Goal: Transaction & Acquisition: Purchase product/service

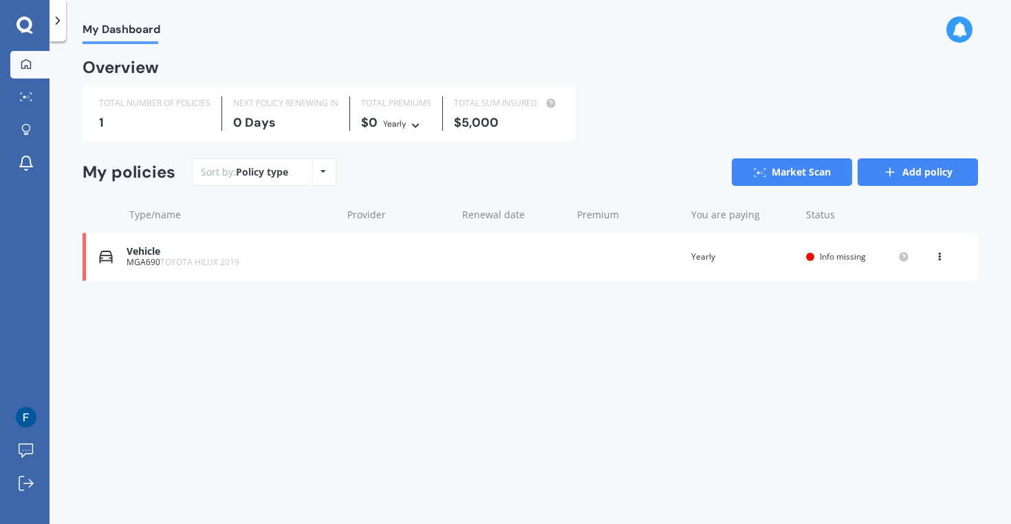
click at [868, 172] on link "Add policy" at bounding box center [918, 172] width 120 height 28
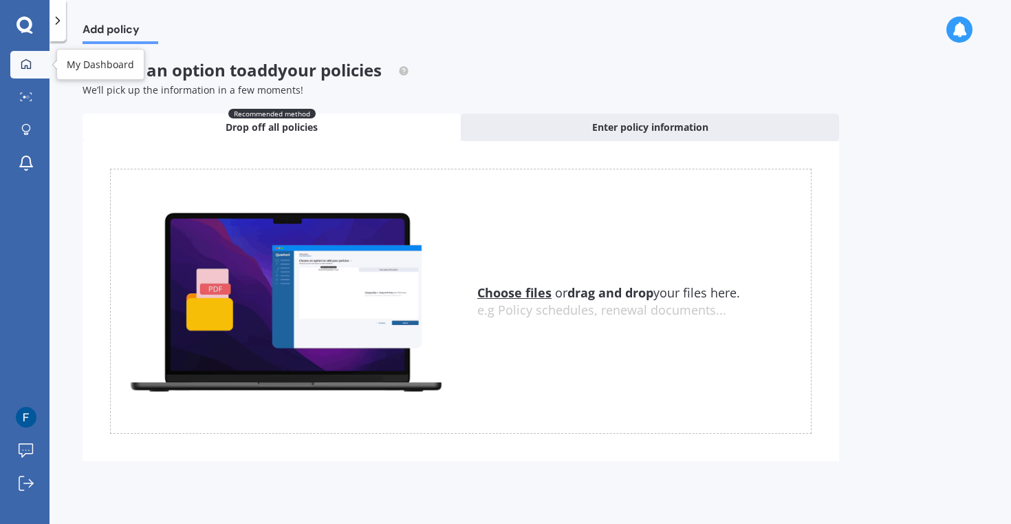
click at [36, 69] on link "My Dashboard" at bounding box center [29, 65] width 39 height 28
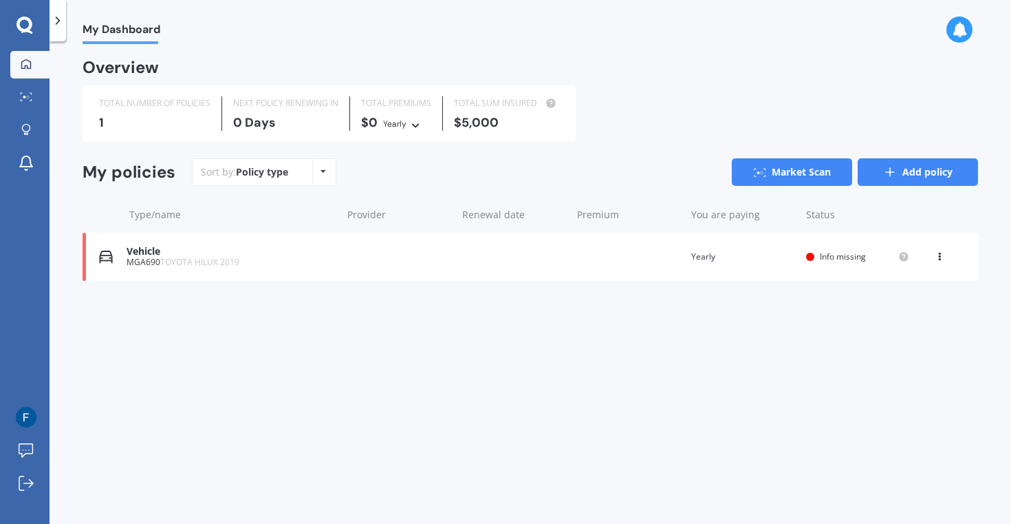
click at [912, 172] on link "Add policy" at bounding box center [918, 172] width 120 height 28
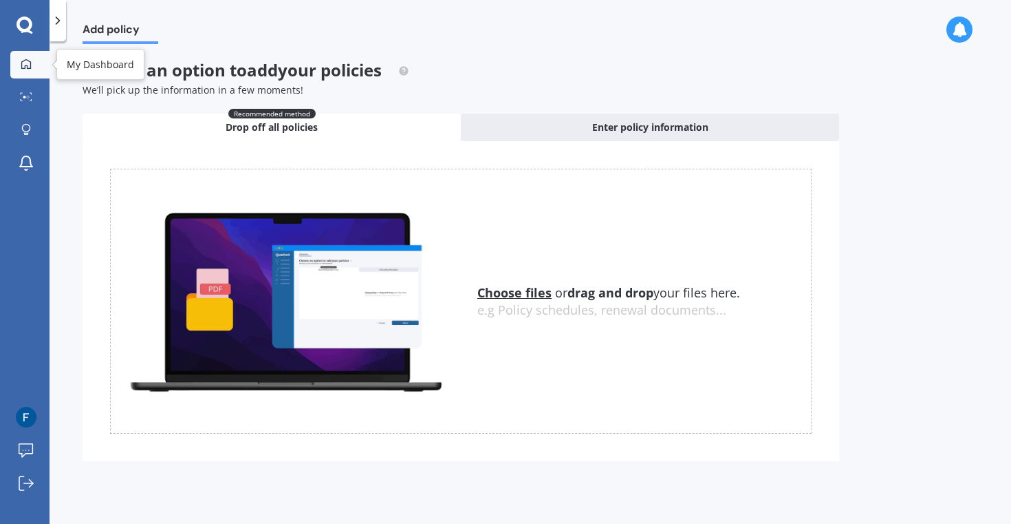
click at [32, 67] on div at bounding box center [26, 64] width 21 height 12
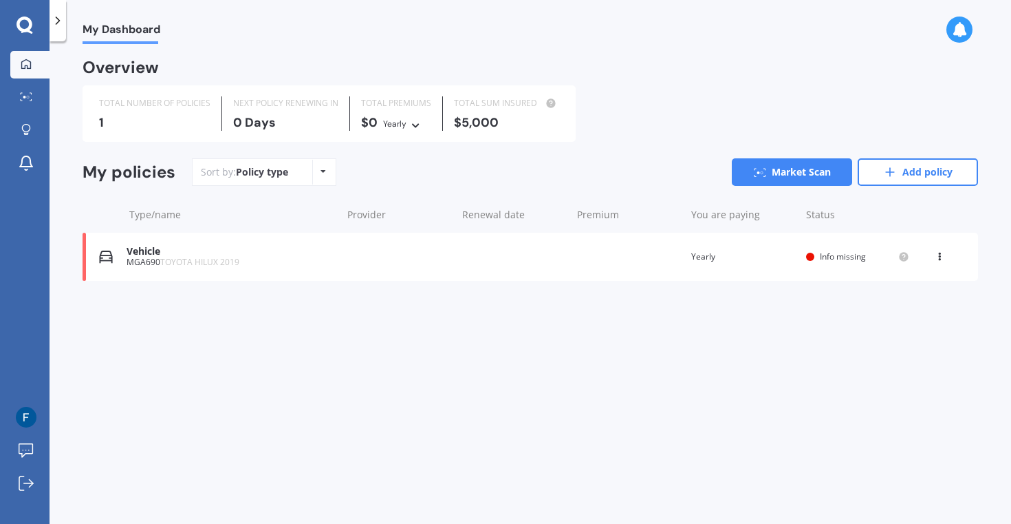
click at [91, 254] on div "Vehicle MGA690 TOYOTA HILUX 2019 Renewal date Premium You are paying Yearly Sta…" at bounding box center [531, 257] width 896 height 48
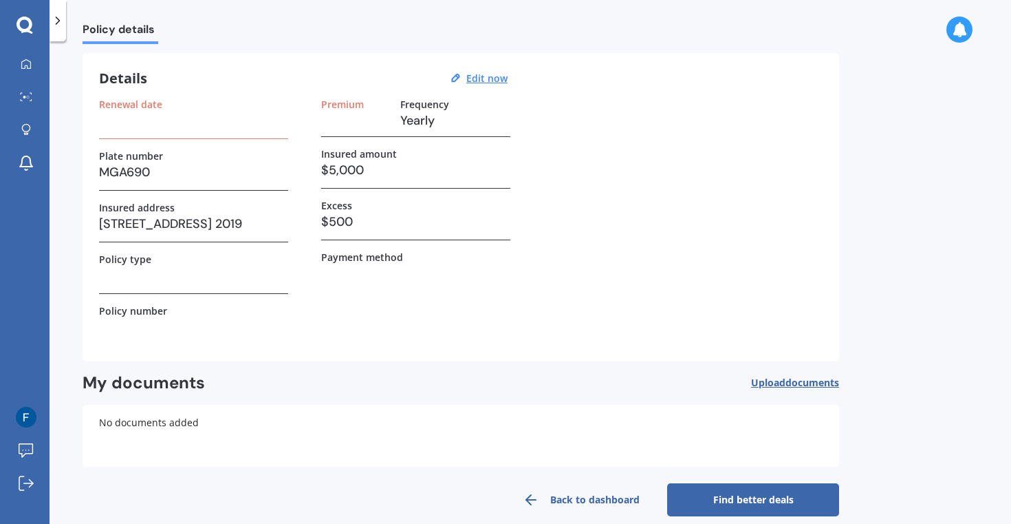
scroll to position [56, 0]
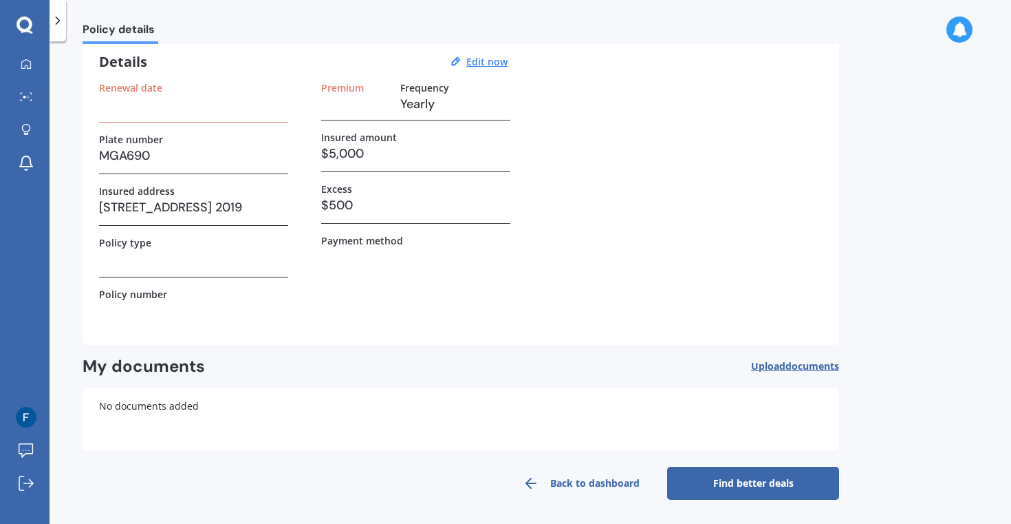
click at [747, 462] on div "Vehicle insurance Info missing Details Edit now Renewal date Plate number MGA69…" at bounding box center [461, 252] width 757 height 495
click at [745, 478] on link "Find better deals" at bounding box center [753, 482] width 172 height 33
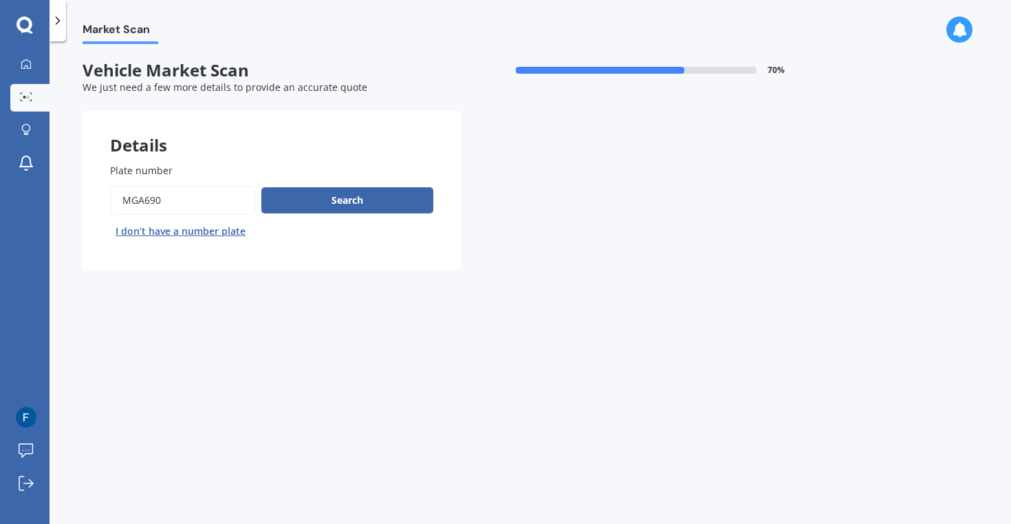
click at [202, 203] on input "Plate number" at bounding box center [183, 200] width 146 height 29
paste input "PBP325"
type input "PBP325"
click at [298, 202] on button "Search" at bounding box center [347, 200] width 172 height 26
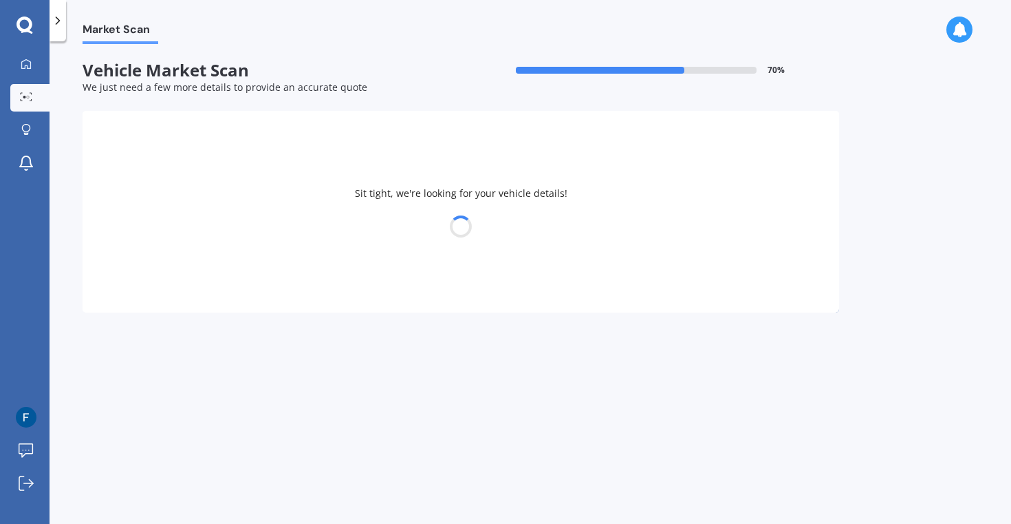
select select "TOYOTA"
select select "HILUX"
select select "20"
select select "03"
select select "1995"
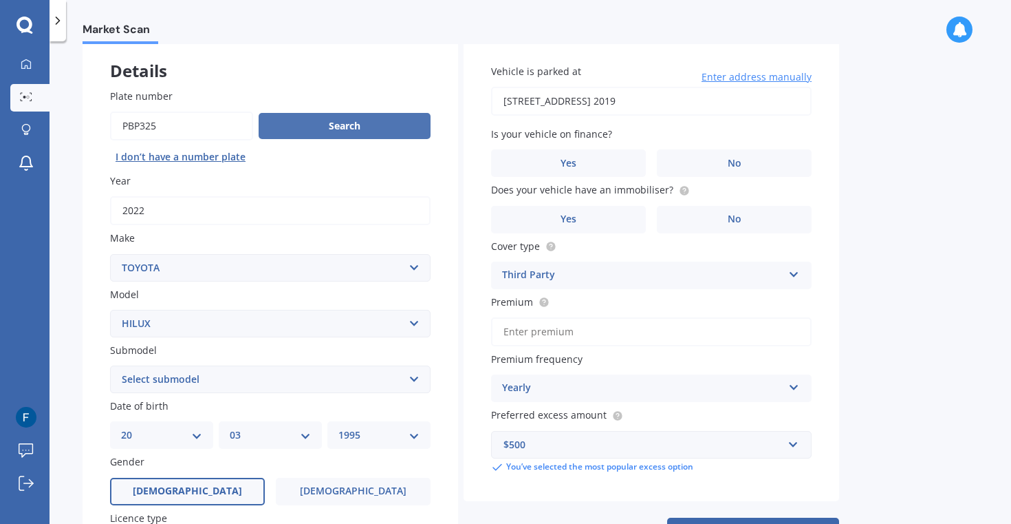
scroll to position [77, 0]
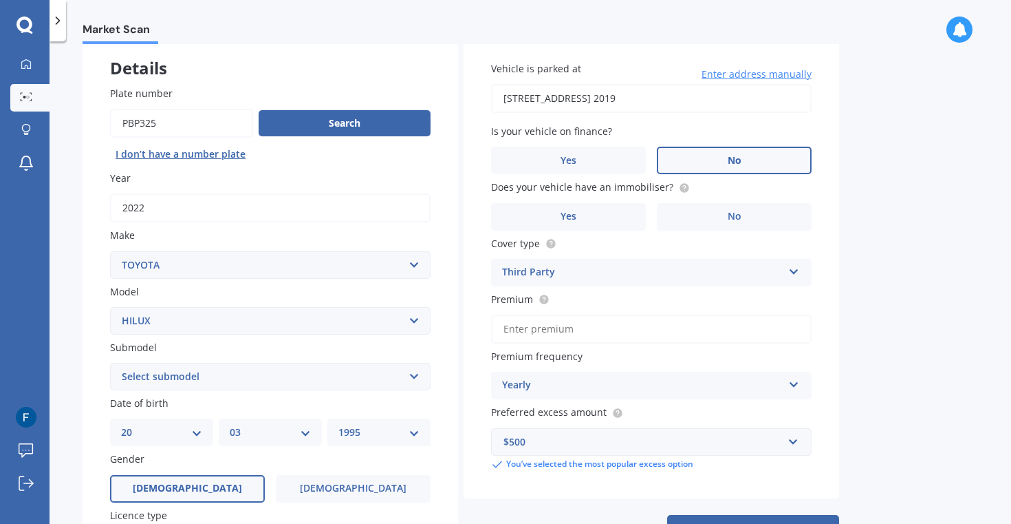
click at [709, 157] on label "No" at bounding box center [734, 161] width 155 height 28
click at [0, 0] on input "No" at bounding box center [0, 0] width 0 height 0
click at [718, 228] on label "No" at bounding box center [734, 217] width 155 height 28
click at [0, 0] on input "No" at bounding box center [0, 0] width 0 height 0
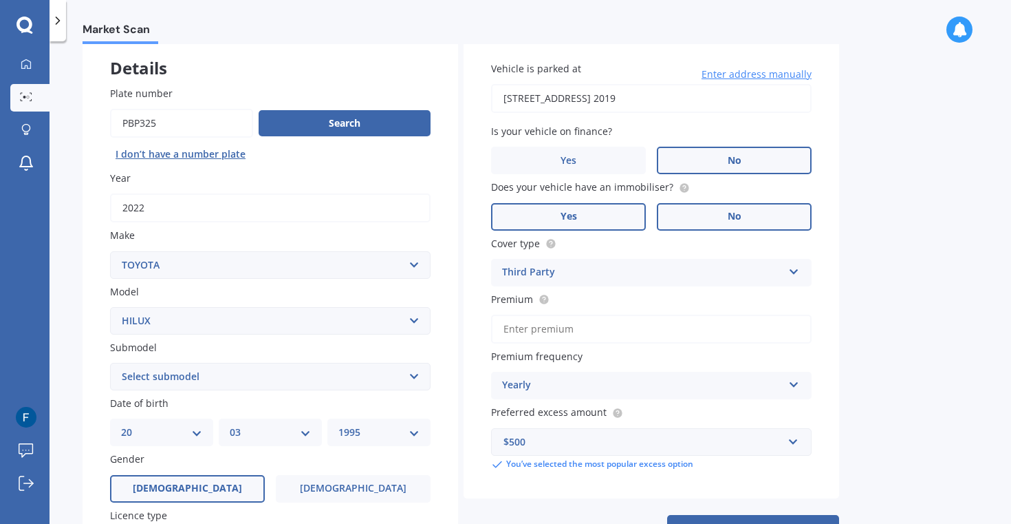
click at [623, 218] on label "Yes" at bounding box center [568, 217] width 155 height 28
click at [0, 0] on input "Yes" at bounding box center [0, 0] width 0 height 0
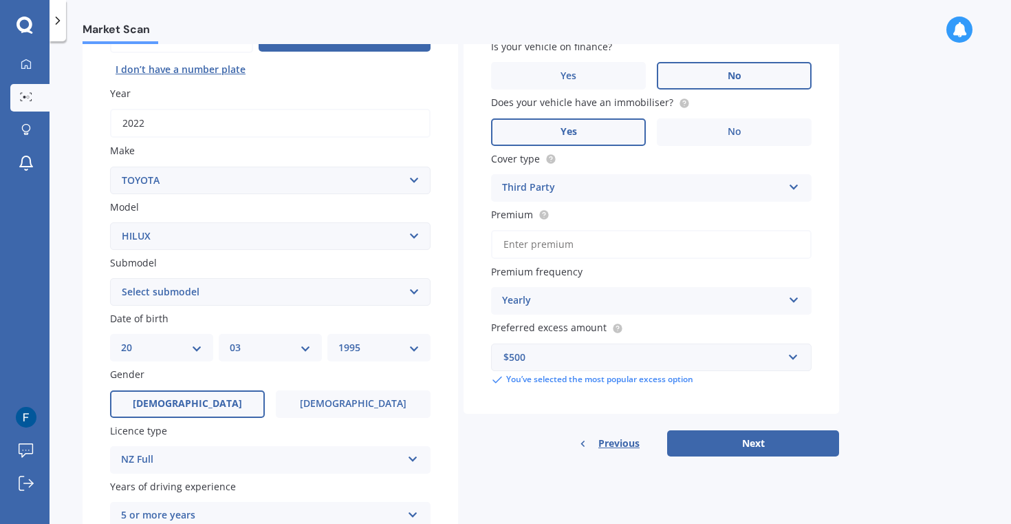
scroll to position [162, 0]
click at [728, 194] on div "Third Party" at bounding box center [642, 187] width 281 height 17
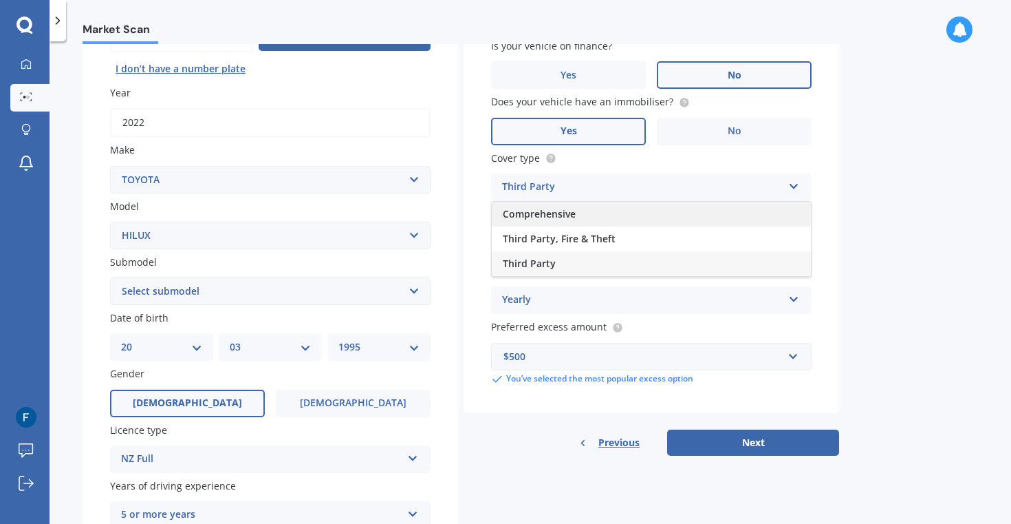
click at [722, 223] on div "Comprehensive" at bounding box center [651, 214] width 319 height 25
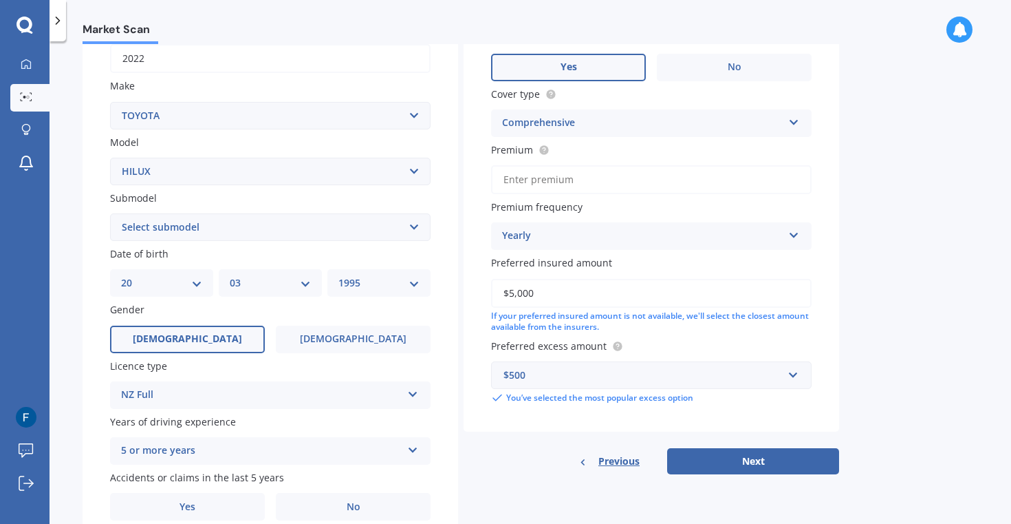
scroll to position [244, 0]
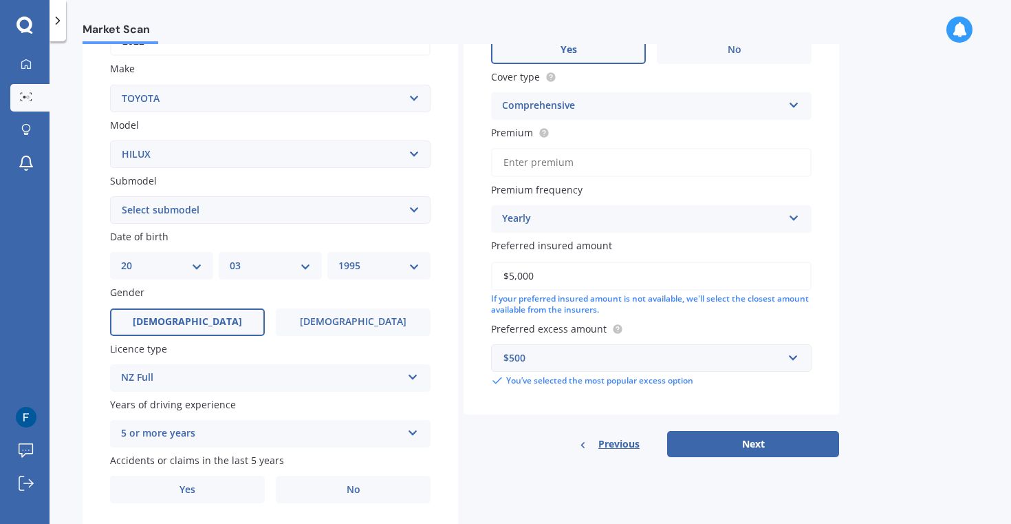
click at [714, 167] on input "Premium" at bounding box center [651, 162] width 321 height 29
click at [587, 227] on div "Yearly" at bounding box center [642, 219] width 281 height 17
click at [542, 130] on circle at bounding box center [543, 132] width 9 height 9
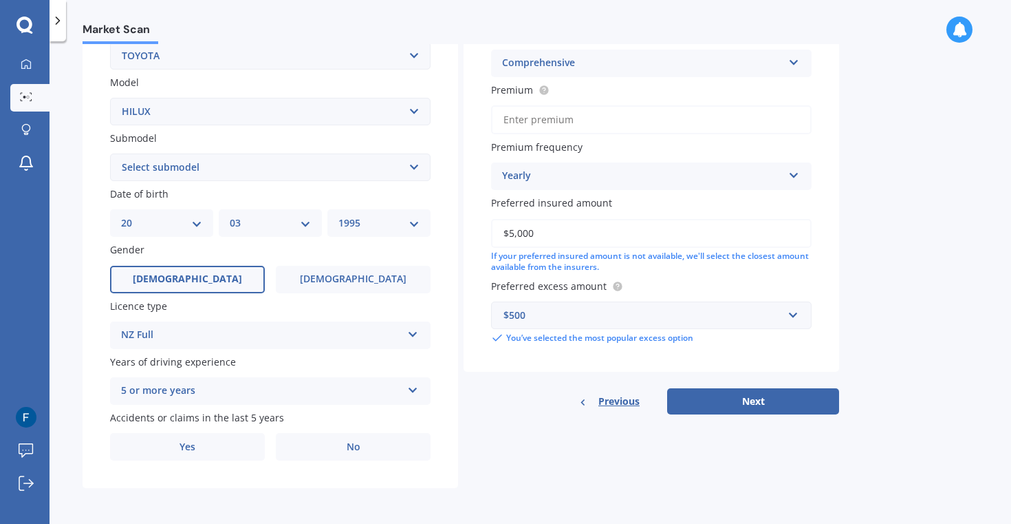
drag, startPoint x: 550, startPoint y: 228, endPoint x: 491, endPoint y: 227, distance: 58.5
click at [492, 227] on input "$5,000" at bounding box center [651, 233] width 321 height 29
type input "$41,000"
click at [281, 170] on select "Select submodel (All other) Diesel Diesel 4WD Petrol 4WD SR TD DC 2.8D/6AT/UT S…" at bounding box center [270, 167] width 321 height 28
select select "SR TD DC 2.8D/6AT/UT"
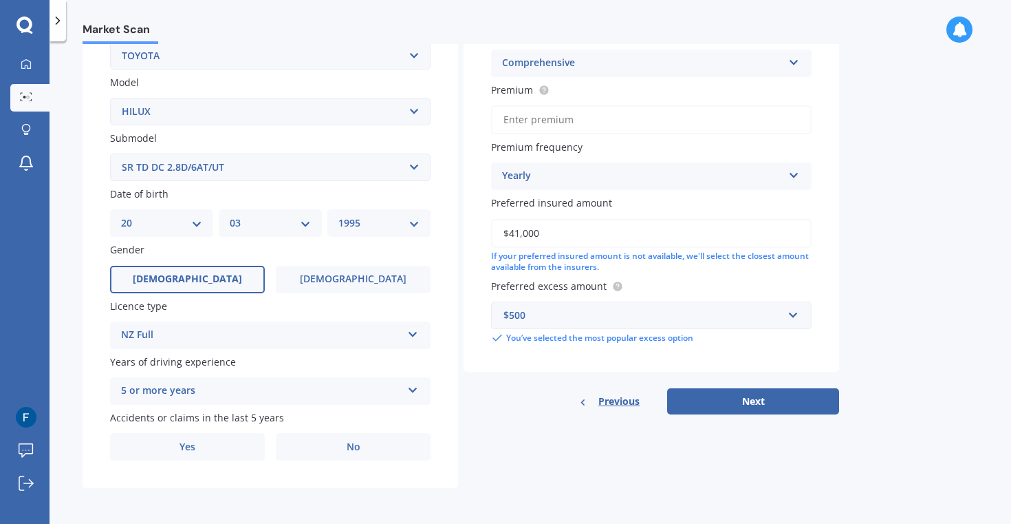
click at [110, 153] on select "Select submodel (All other) Diesel Diesel 4WD Petrol 4WD SR TD DC 2.8D/6AT/UT S…" at bounding box center [270, 167] width 321 height 28
click at [286, 392] on div "5 or more years" at bounding box center [261, 391] width 281 height 17
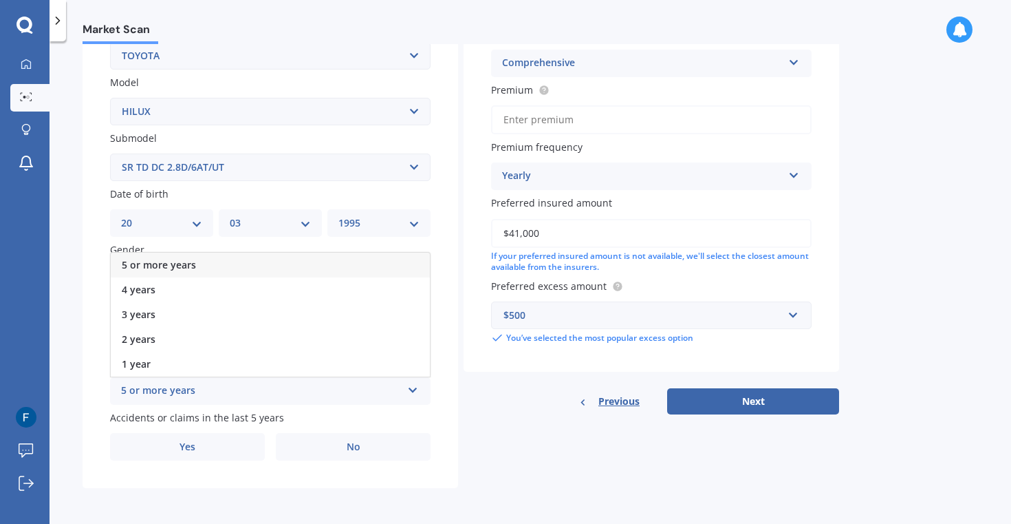
click at [280, 266] on div "5 or more years" at bounding box center [270, 265] width 319 height 25
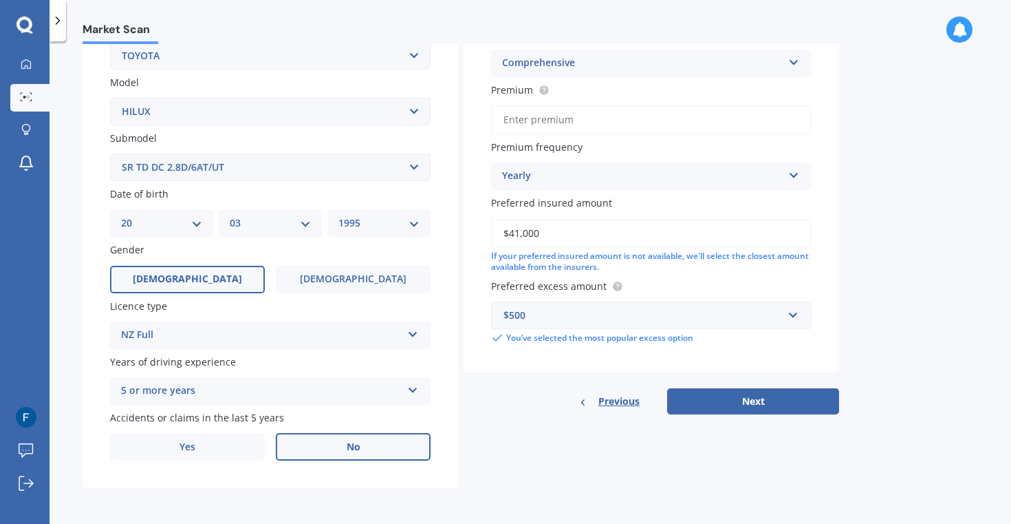
click at [323, 454] on label "No" at bounding box center [353, 447] width 155 height 28
click at [0, 0] on input "No" at bounding box center [0, 0] width 0 height 0
click at [707, 321] on div "$500" at bounding box center [643, 315] width 279 height 15
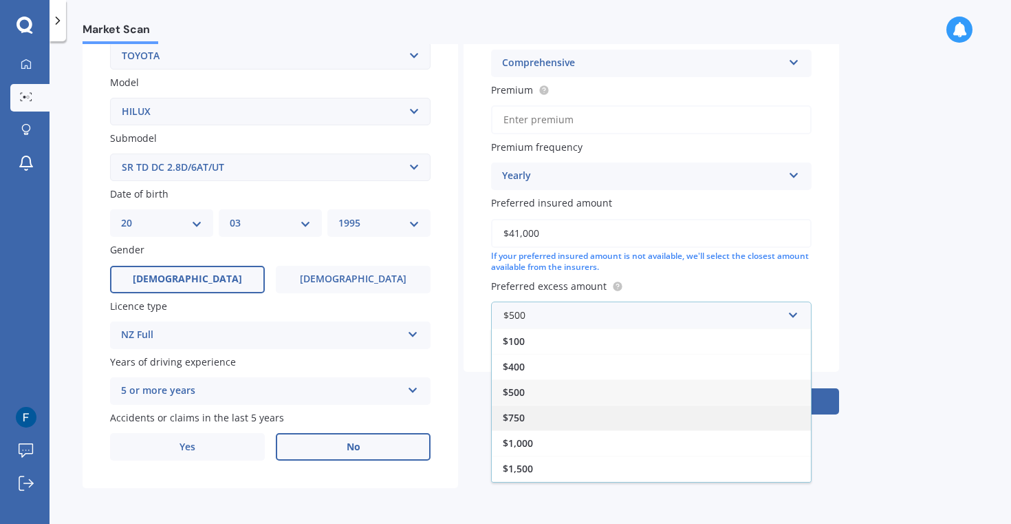
click at [679, 422] on div "$750" at bounding box center [651, 417] width 319 height 25
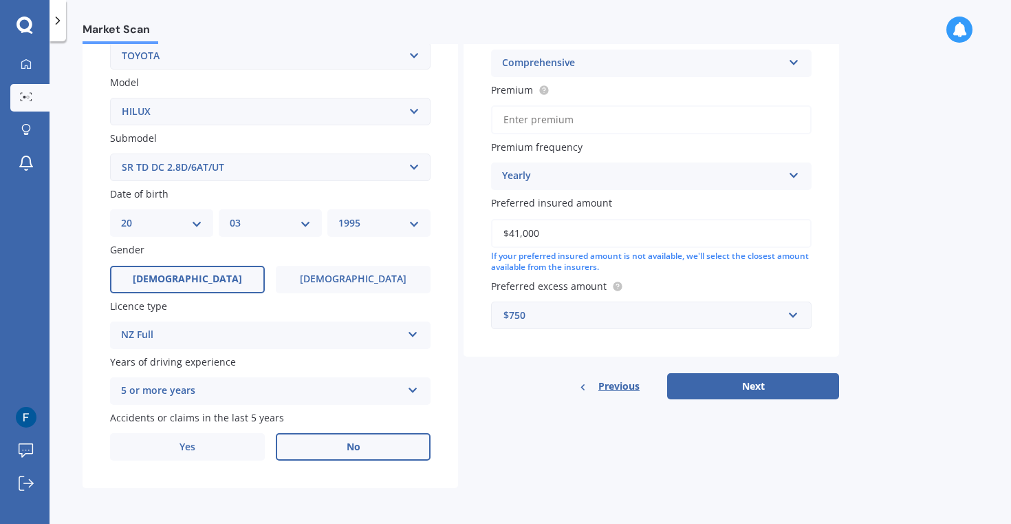
scroll to position [233, 0]
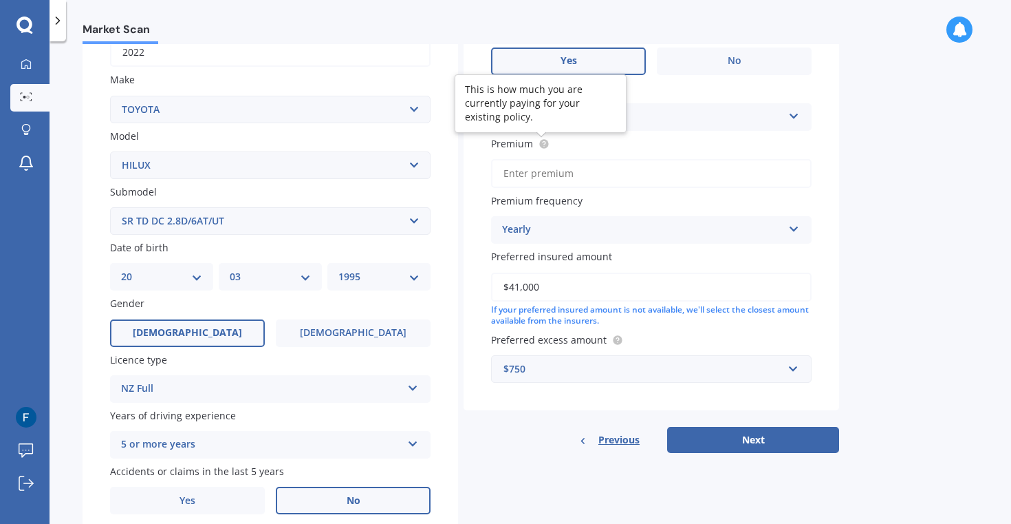
click at [547, 149] on icon at bounding box center [544, 143] width 11 height 11
click at [597, 228] on div "Yearly" at bounding box center [642, 230] width 281 height 17
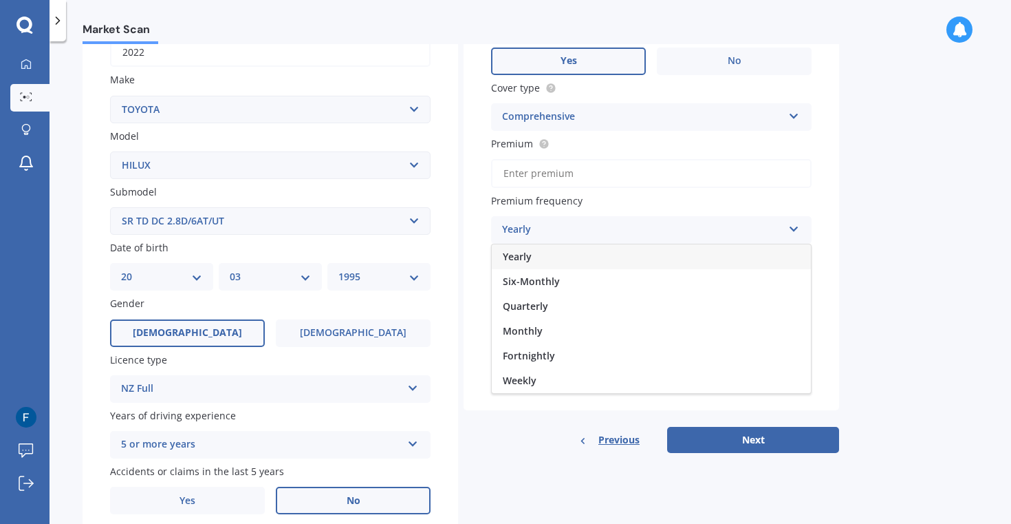
click at [597, 228] on div "Yearly" at bounding box center [642, 230] width 281 height 17
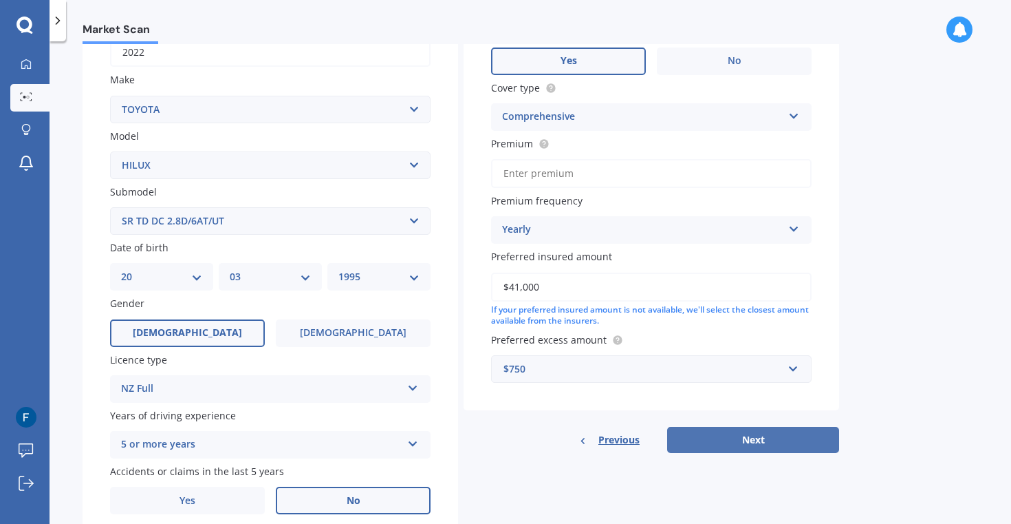
click at [764, 448] on button "Next" at bounding box center [753, 440] width 172 height 26
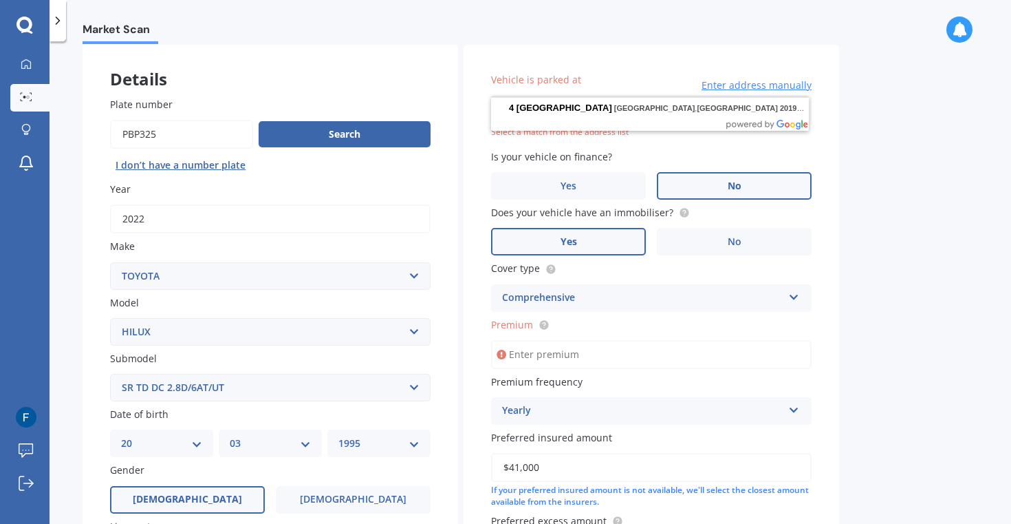
scroll to position [0, 0]
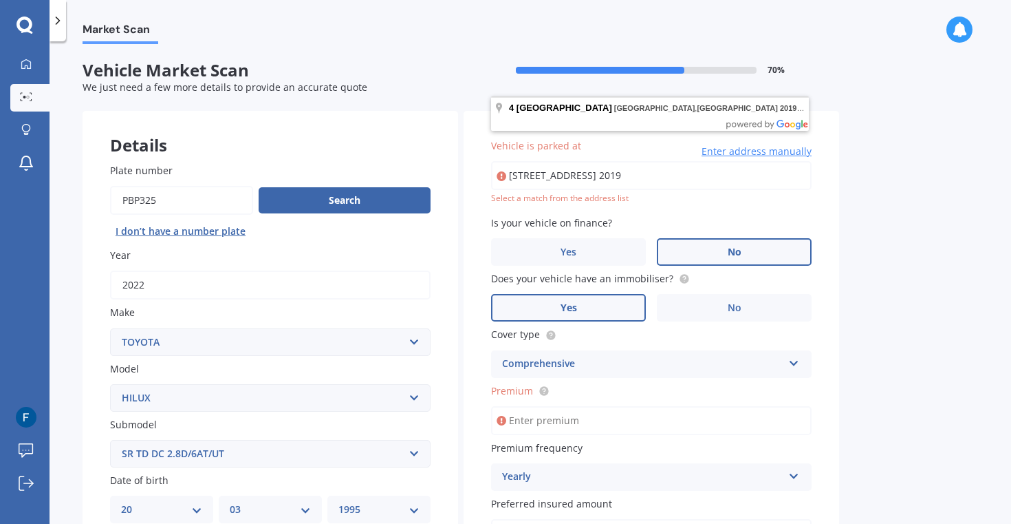
click at [709, 184] on input "[STREET_ADDRESS] 2019" at bounding box center [651, 175] width 321 height 29
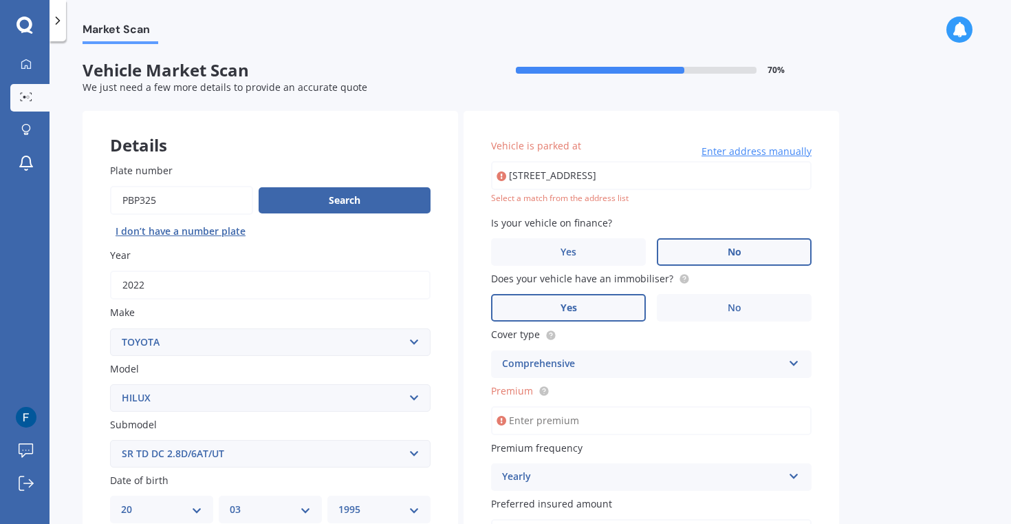
type input "[STREET_ADDRESS] 2019"
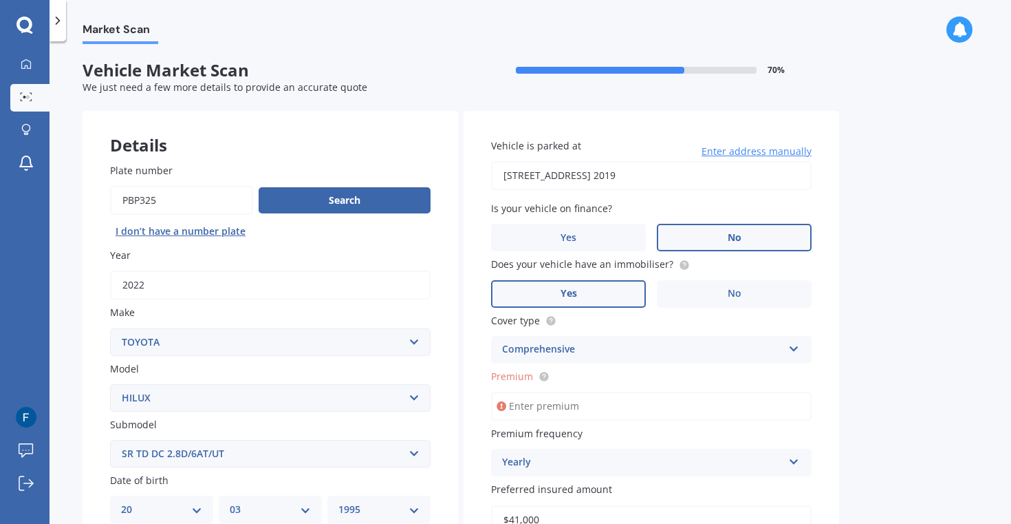
scroll to position [83, 0]
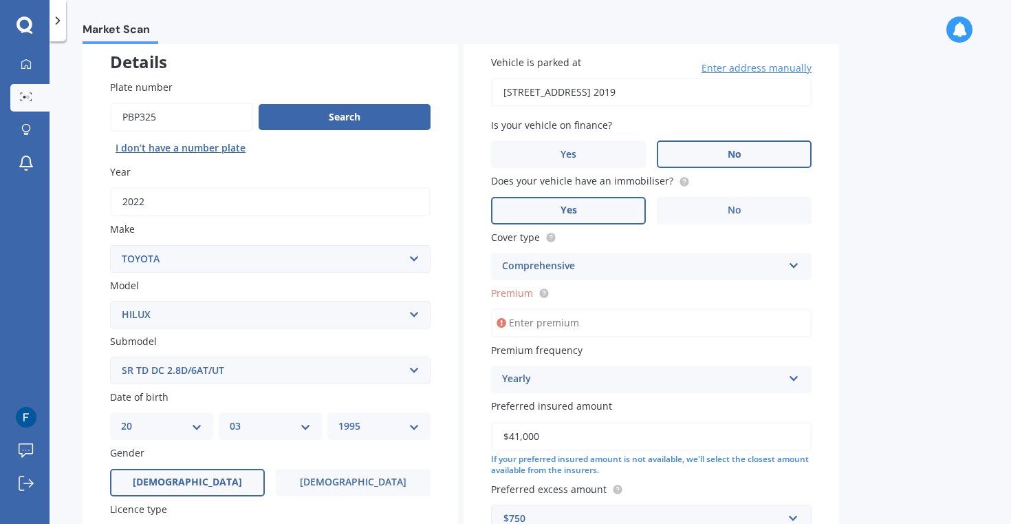
click at [544, 330] on input "Premium" at bounding box center [651, 322] width 321 height 29
click at [545, 387] on div "Yearly" at bounding box center [642, 379] width 281 height 17
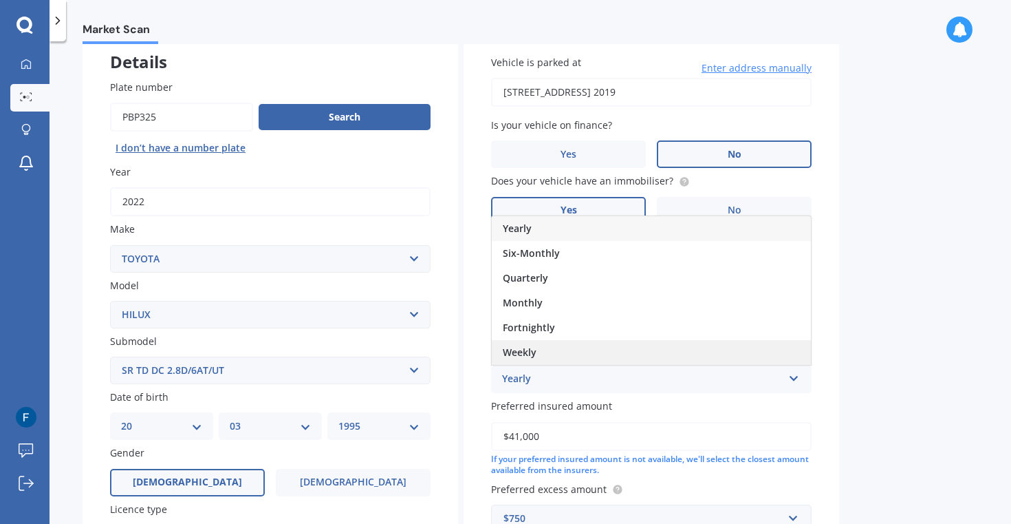
click at [540, 359] on div "Weekly" at bounding box center [651, 352] width 319 height 25
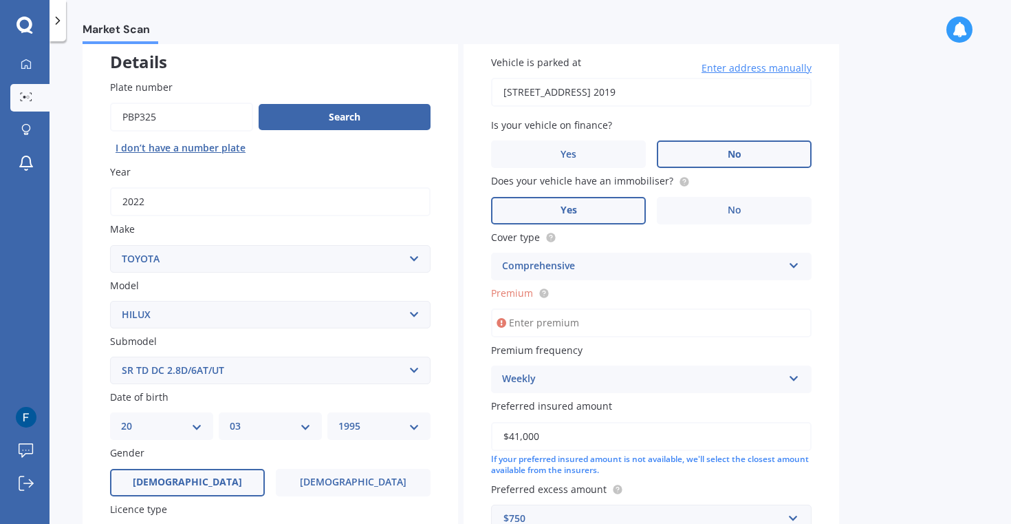
click at [548, 382] on div "Weekly" at bounding box center [642, 379] width 281 height 17
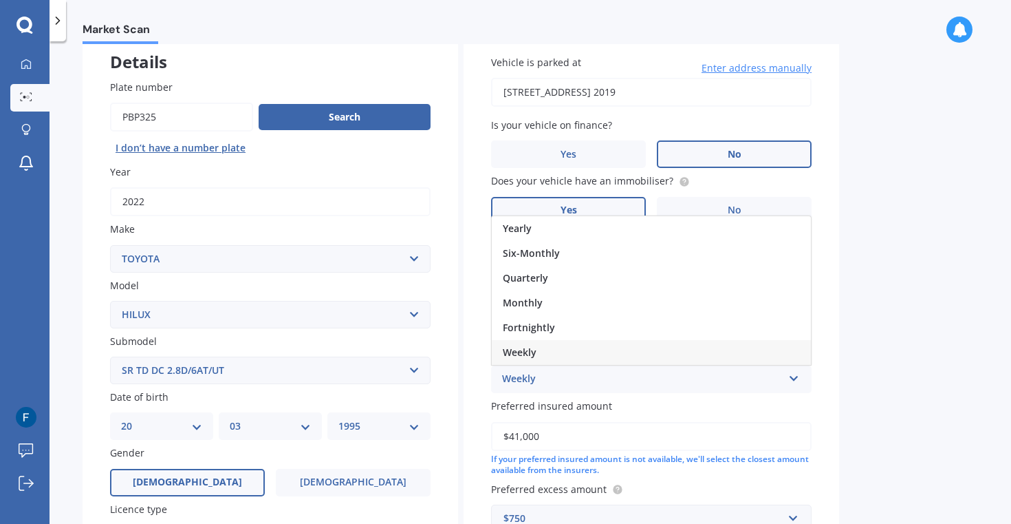
click at [608, 449] on input "$41,000" at bounding box center [651, 436] width 321 height 29
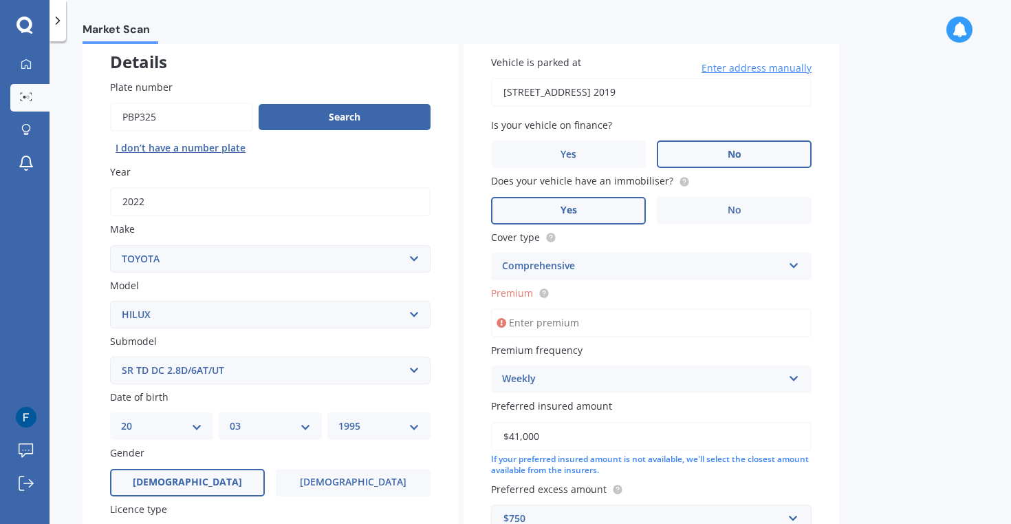
click at [587, 329] on input "Premium" at bounding box center [651, 322] width 321 height 29
type input "$0.00"
click at [754, 247] on div "Cover type Comprehensive Comprehensive Third Party, Fire & Theft Third Party" at bounding box center [651, 255] width 321 height 50
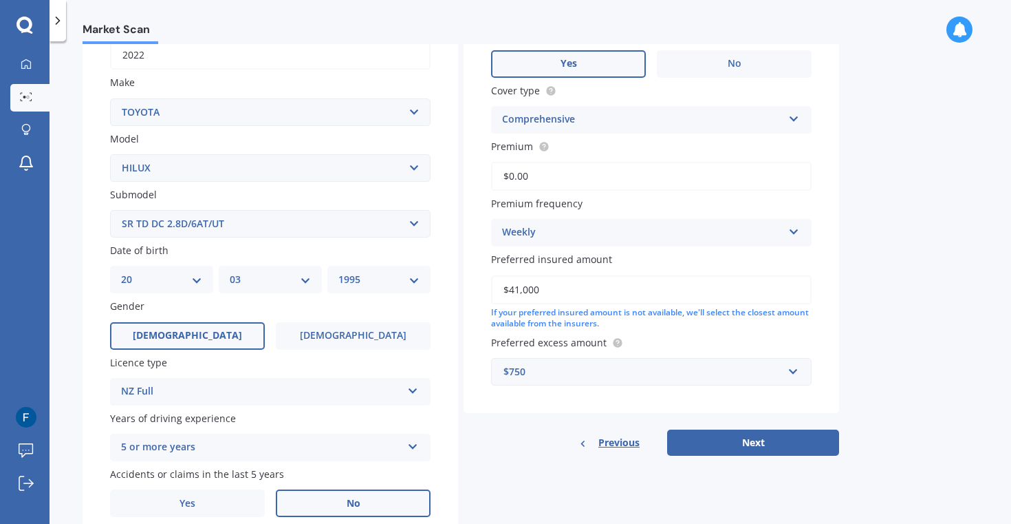
scroll to position [232, 0]
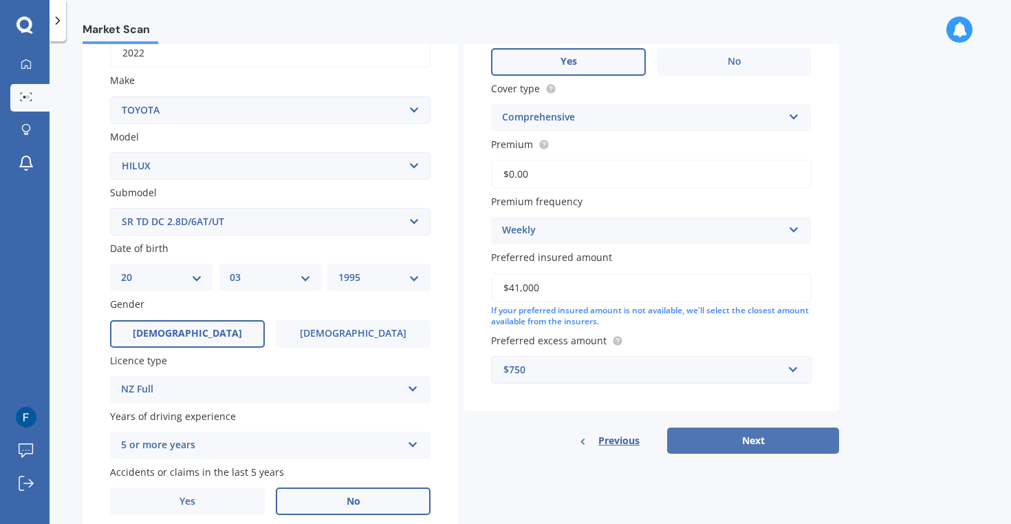
click at [769, 452] on button "Next" at bounding box center [753, 440] width 172 height 26
select select "20"
select select "03"
select select "1995"
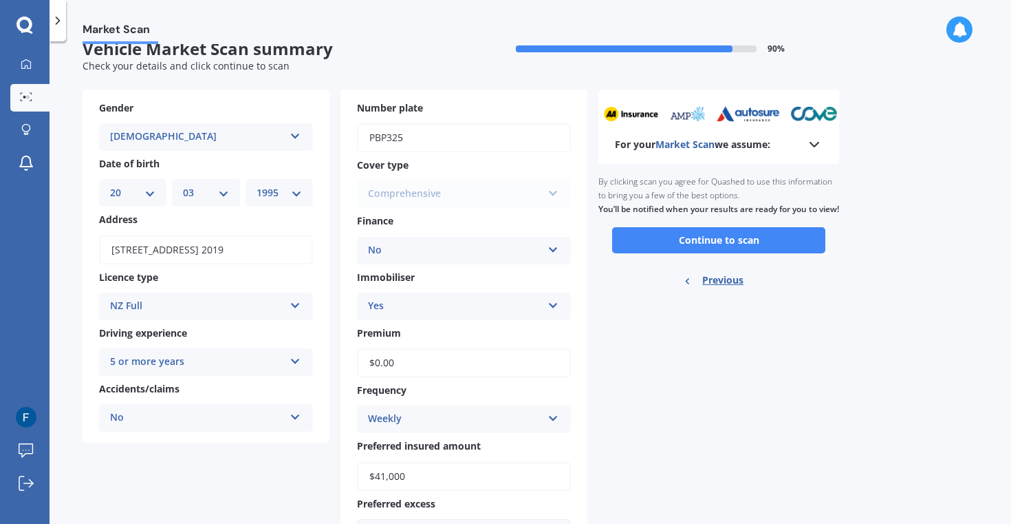
scroll to position [8, 0]
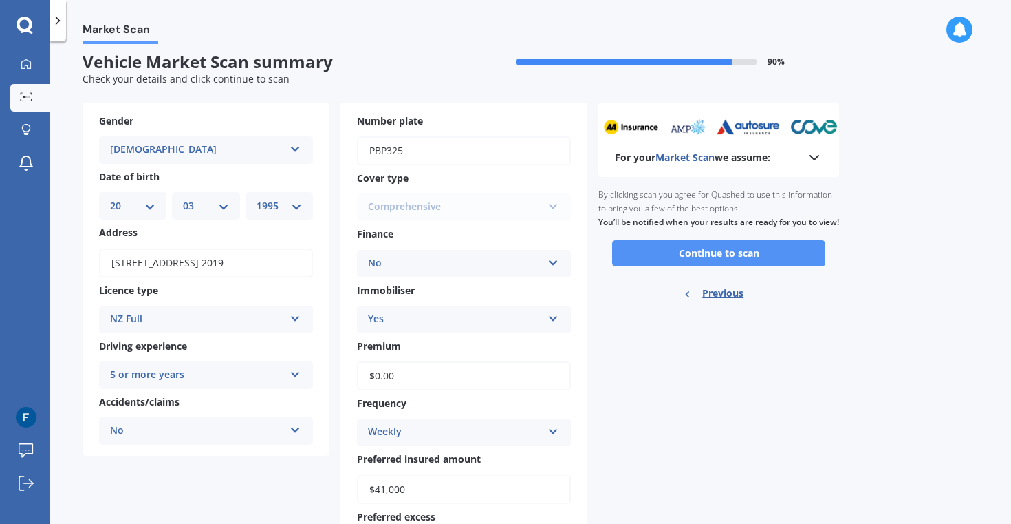
click at [734, 266] on button "Continue to scan" at bounding box center [718, 253] width 213 height 26
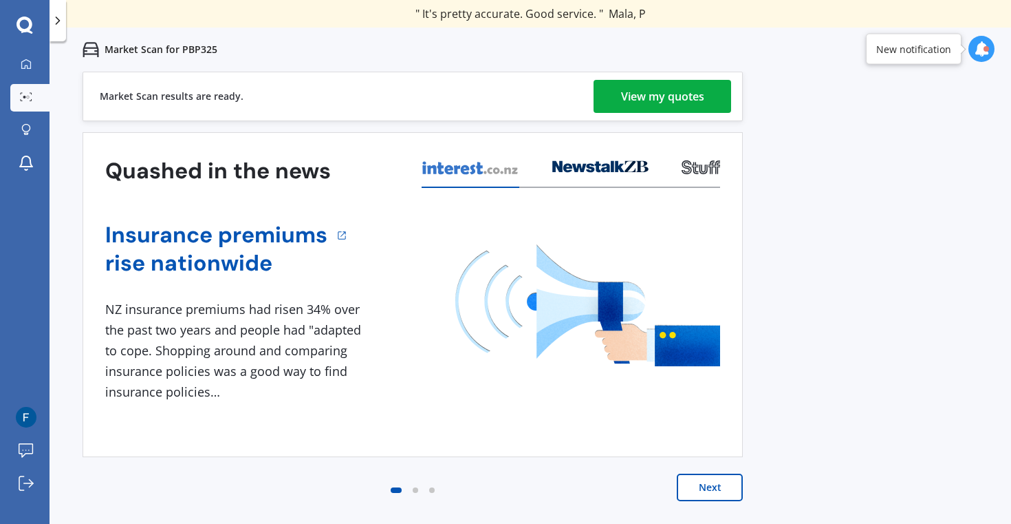
click at [637, 100] on div "View my quotes" at bounding box center [662, 96] width 83 height 33
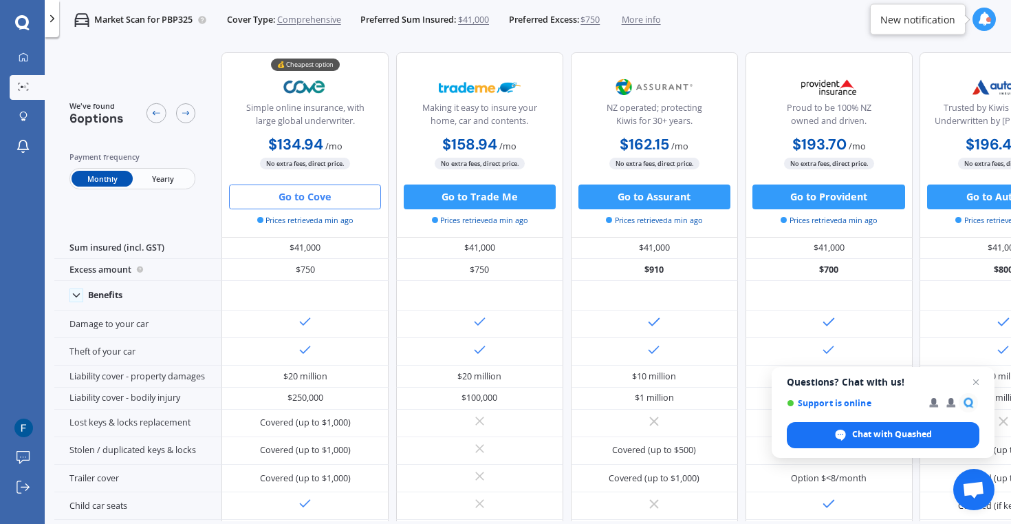
click at [279, 195] on button "Go to Cove" at bounding box center [305, 196] width 152 height 25
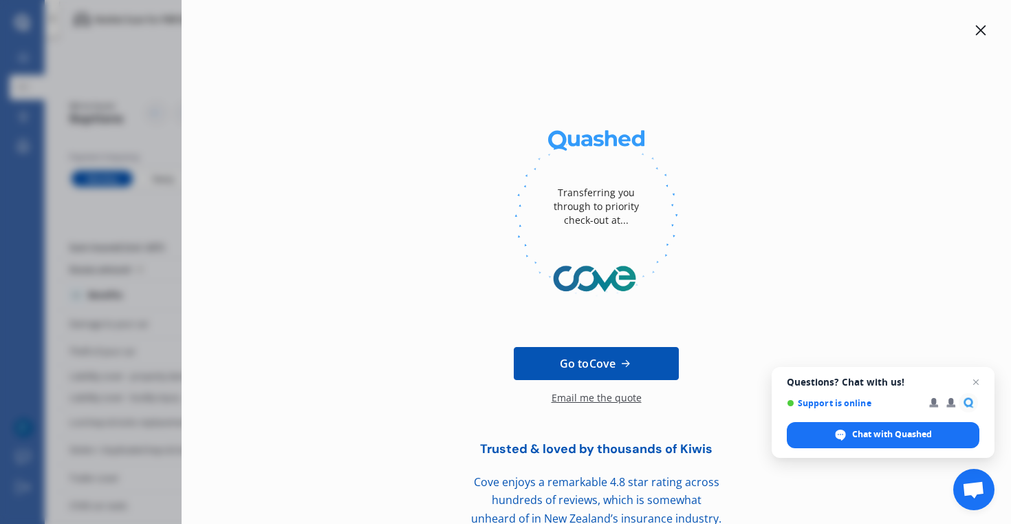
click at [118, 41] on div "Transferring you through to priority check-out at... Go to Cove Email me the qu…" at bounding box center [505, 262] width 1011 height 524
